Goal: Task Accomplishment & Management: Use online tool/utility

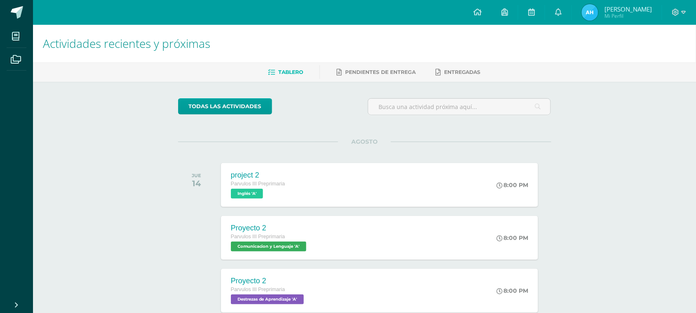
click at [677, 17] on div at bounding box center [679, 12] width 34 height 25
click at [679, 12] on icon at bounding box center [676, 12] width 7 height 7
click at [637, 54] on link "Cerrar sesión" at bounding box center [653, 56] width 65 height 12
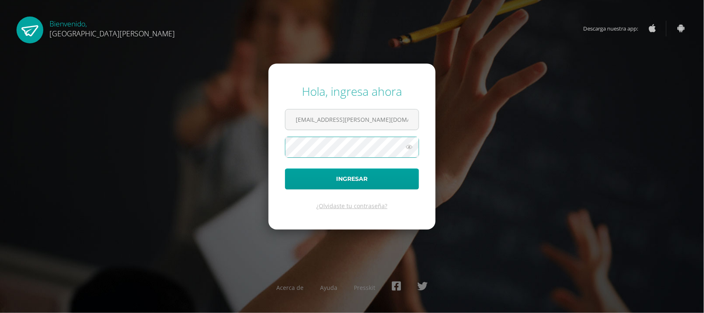
type input "20180042@fatima.edu.gt"
click at [355, 178] on button "Ingresar" at bounding box center [352, 178] width 134 height 21
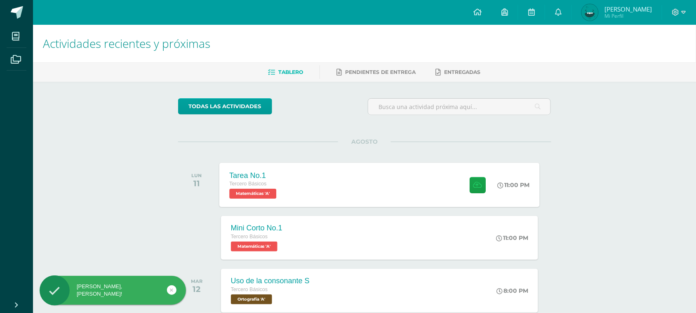
click at [358, 181] on div "Tarea No.1 Tercero Básicos Matemáticas 'A' 11:00 PM Tarea No.1 Matemáticas" at bounding box center [379, 185] width 321 height 44
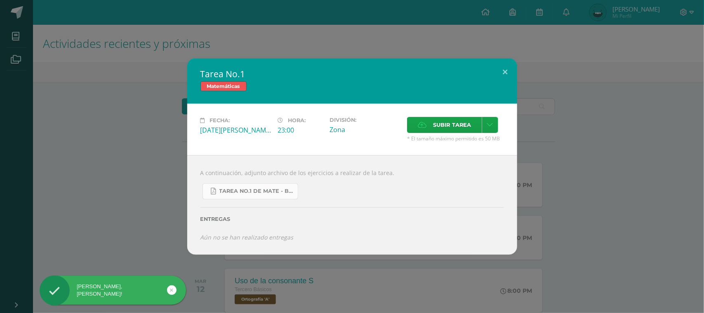
click at [232, 194] on span "Tarea No.1 de Mate - Bloque IV.pdf" at bounding box center [256, 191] width 74 height 7
